Goal: Task Accomplishment & Management: Use online tool/utility

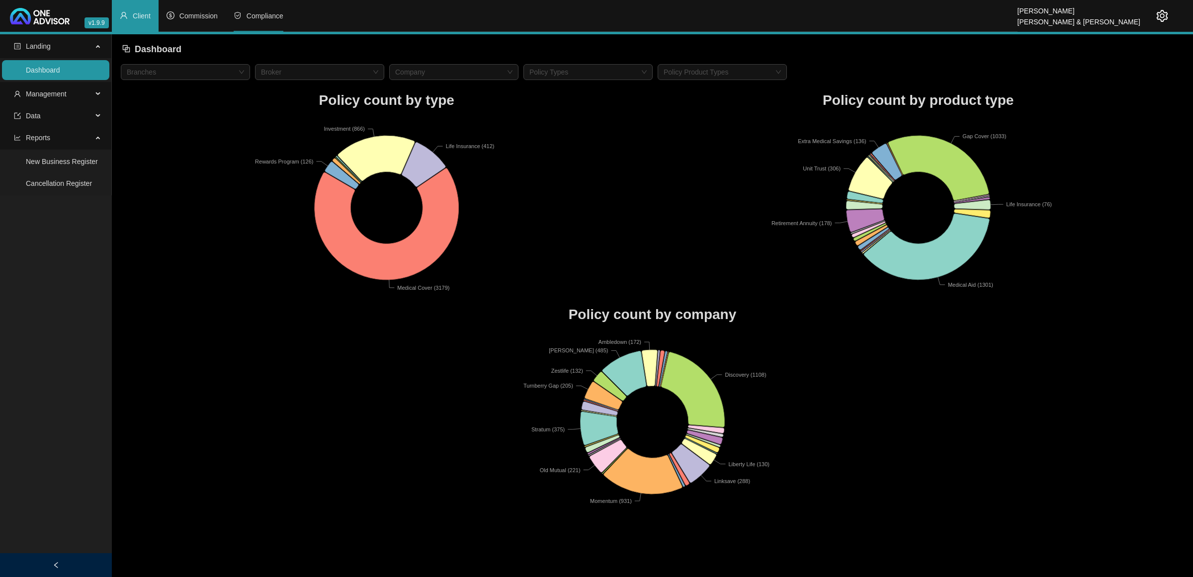
click at [248, 15] on span "Compliance" at bounding box center [264, 16] width 37 height 8
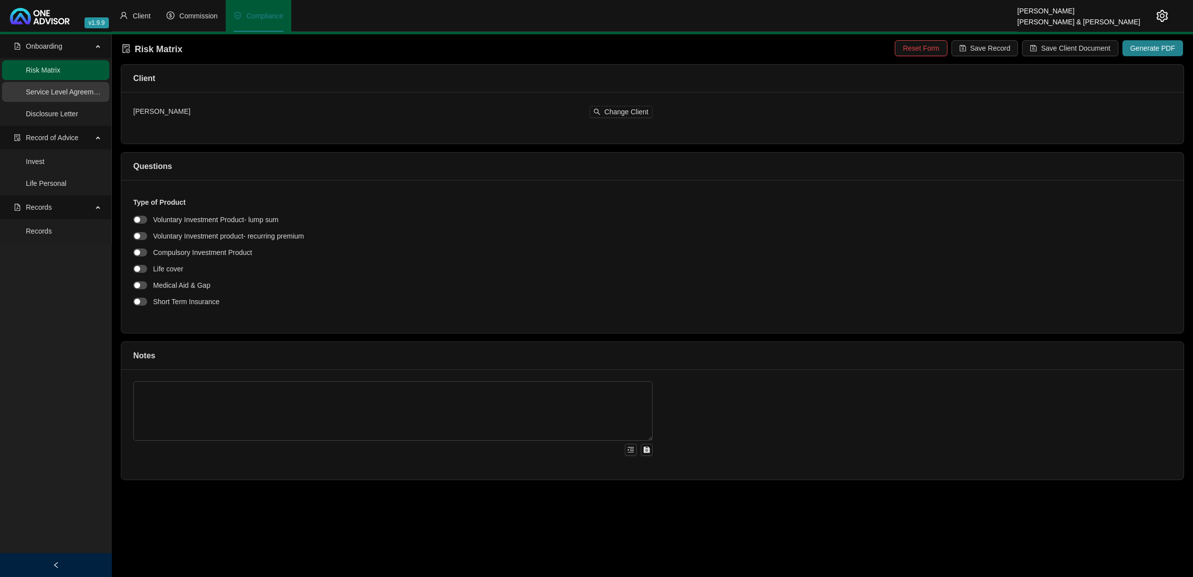
click at [87, 95] on link "Service Level Agreement" at bounding box center [65, 92] width 78 height 8
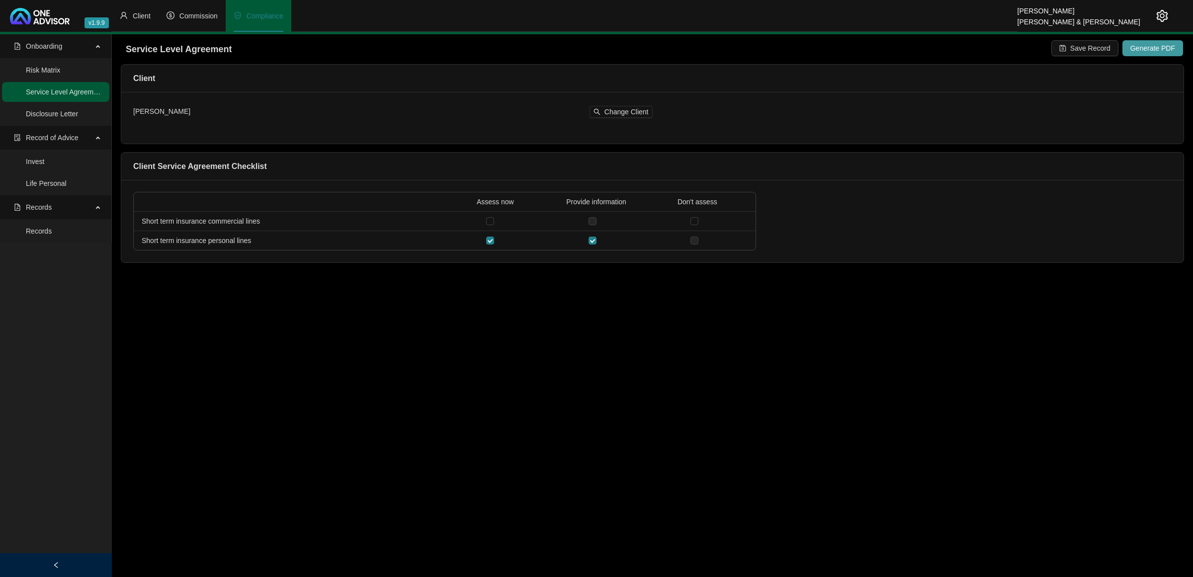
click at [1153, 49] on span "Generate PDF" at bounding box center [1152, 48] width 45 height 11
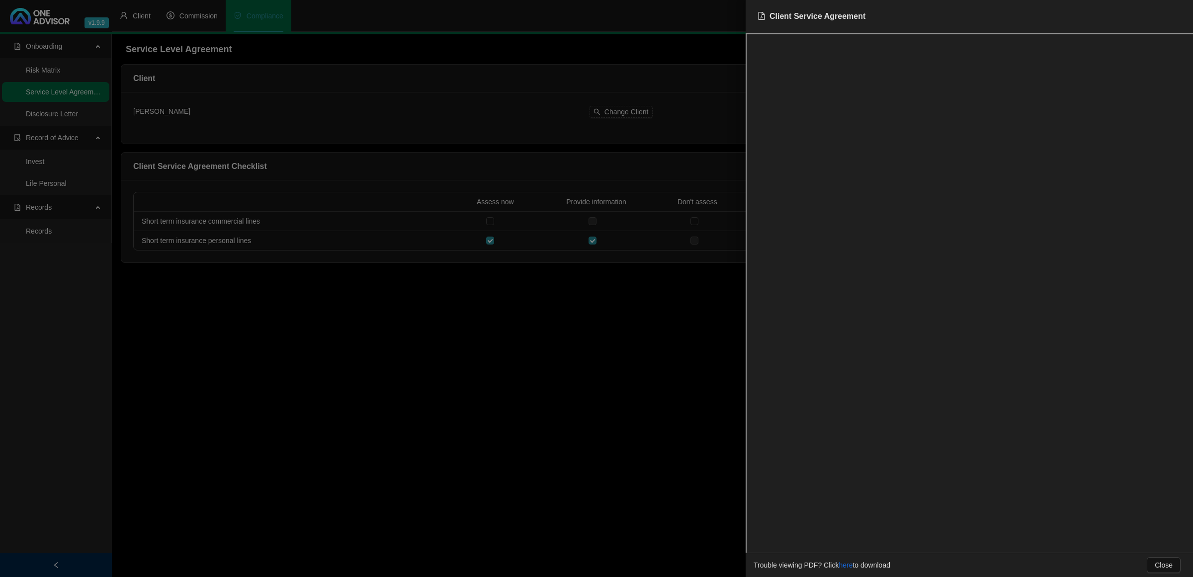
click at [577, 329] on div at bounding box center [596, 288] width 1193 height 577
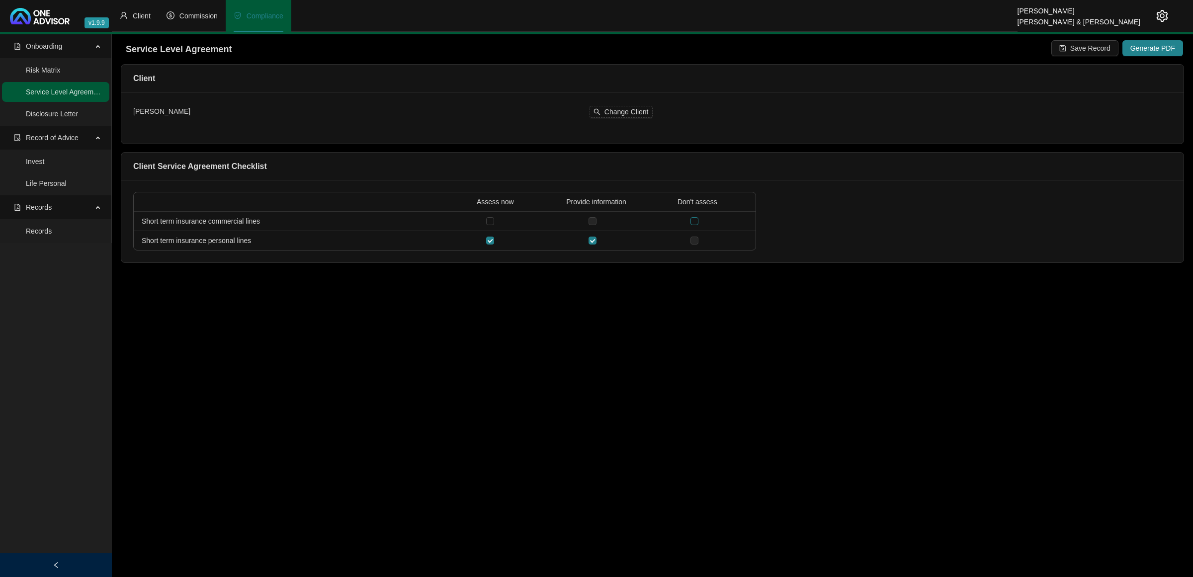
click at [691, 222] on input "checkbox" at bounding box center [694, 221] width 8 height 8
checkbox input "true"
click at [1142, 48] on span "Generate PDF" at bounding box center [1152, 48] width 45 height 11
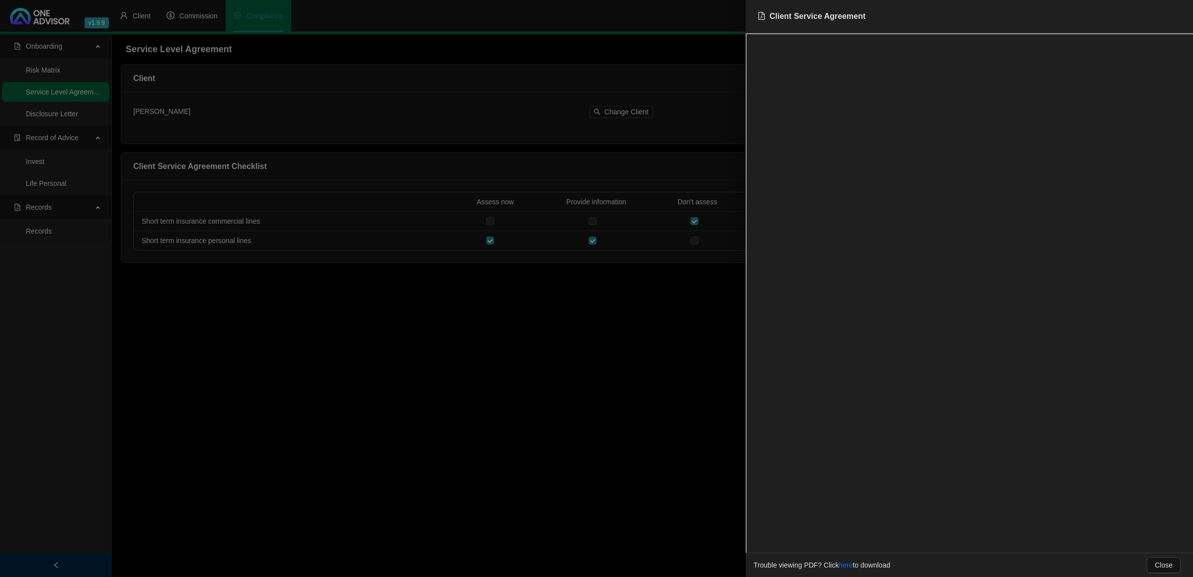
click at [622, 338] on div at bounding box center [596, 288] width 1193 height 577
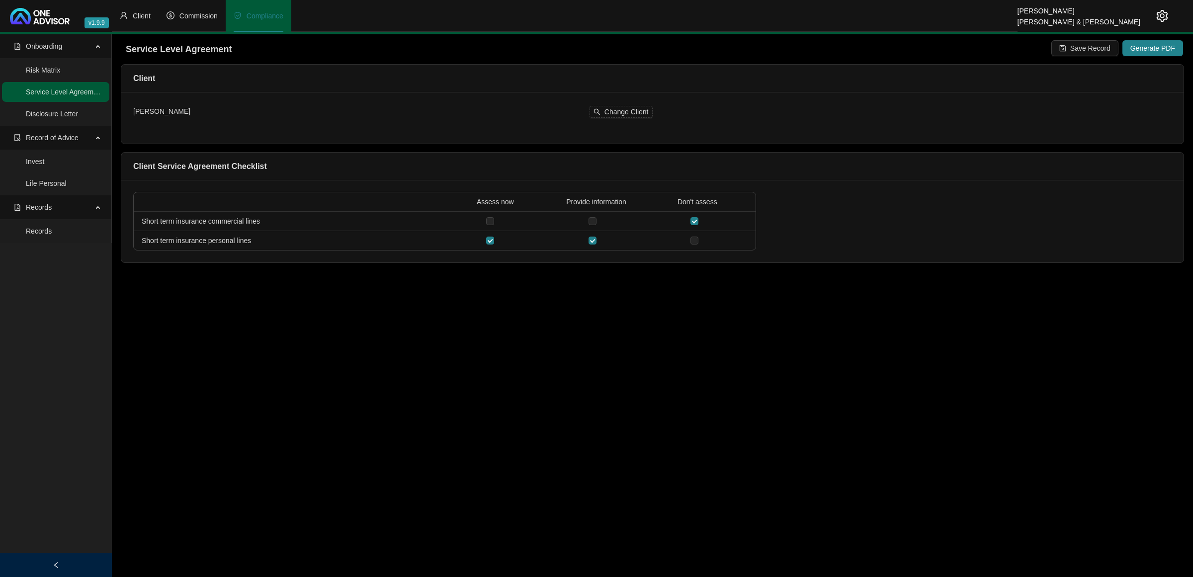
click at [1158, 11] on icon "setting" at bounding box center [1162, 16] width 12 height 12
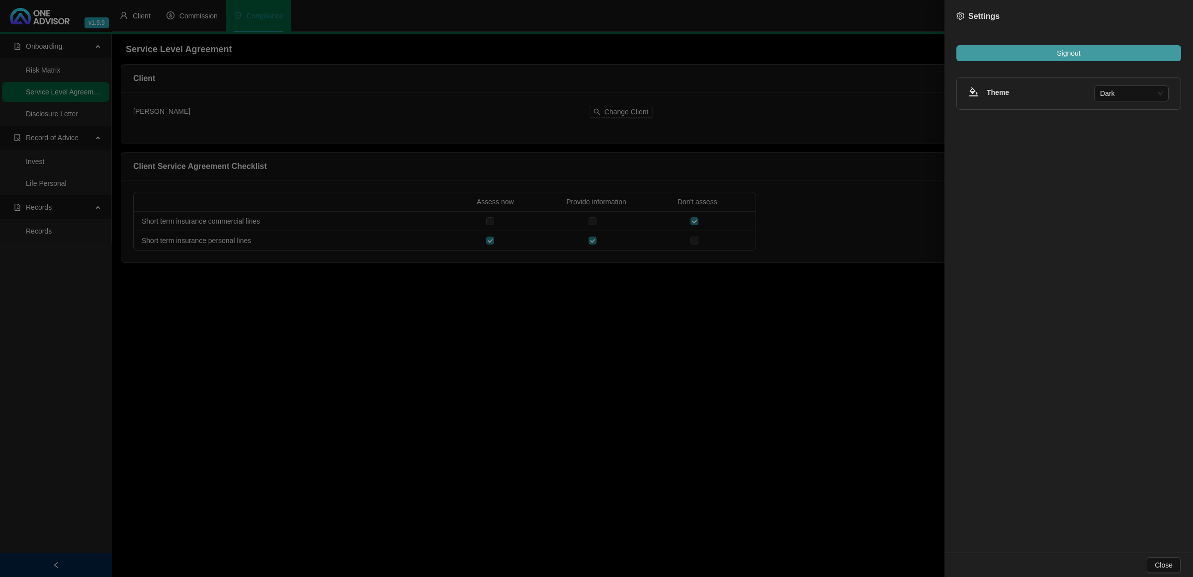
click at [1112, 47] on button "Signout" at bounding box center [1068, 53] width 225 height 16
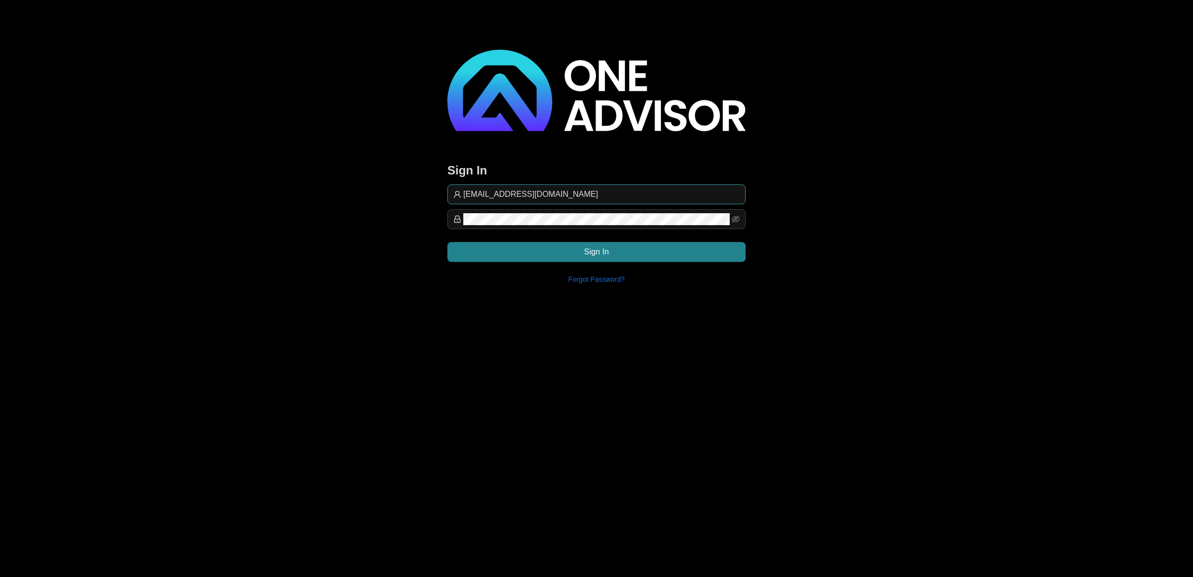
click at [595, 192] on input "[EMAIL_ADDRESS][DOMAIN_NAME]" at bounding box center [601, 194] width 276 height 12
type input "[EMAIL_ADDRESS][DOMAIN_NAME]"
click at [671, 242] on button "Sign In" at bounding box center [596, 252] width 298 height 20
